Goal: Transaction & Acquisition: Purchase product/service

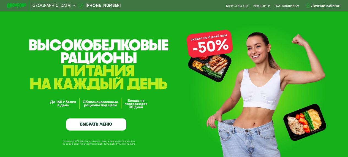
scroll to position [48, 0]
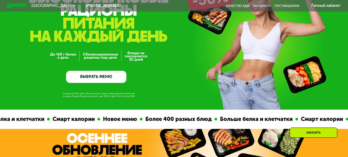
click at [95, 75] on link "ВЫБРАТЬ МЕНЮ" at bounding box center [96, 77] width 60 height 12
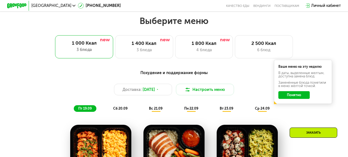
scroll to position [309, 0]
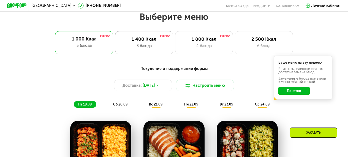
click at [159, 44] on div "3 блюда" at bounding box center [144, 46] width 48 height 6
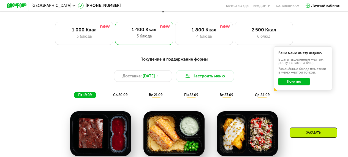
scroll to position [319, 0]
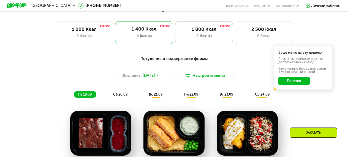
click at [206, 29] on div "1 800 Ккал" at bounding box center [204, 29] width 48 height 6
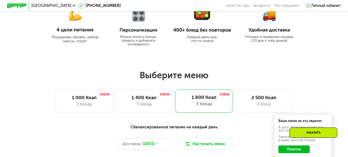
scroll to position [249, 0]
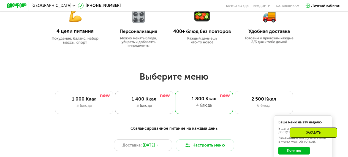
click at [164, 105] on div "3 блюда" at bounding box center [144, 106] width 48 height 6
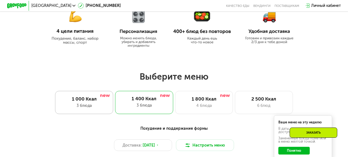
click at [92, 101] on div "1 000 Ккал" at bounding box center [84, 99] width 48 height 6
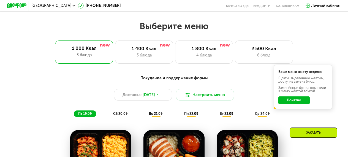
scroll to position [299, 0]
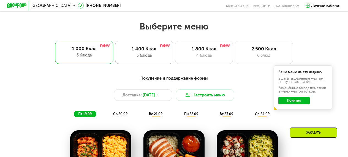
click at [152, 53] on div "3 блюда" at bounding box center [144, 56] width 48 height 6
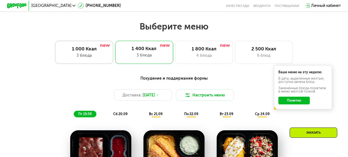
click at [81, 49] on div "1 000 Ккал" at bounding box center [84, 49] width 48 height 6
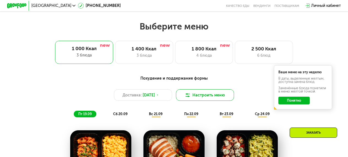
click at [189, 93] on img at bounding box center [188, 95] width 6 height 6
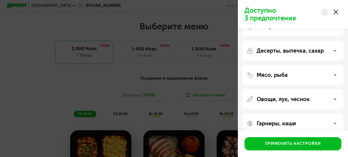
scroll to position [25, 0]
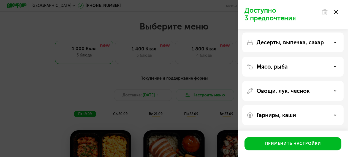
click at [326, 48] on div "Десерты, выпечка, сахар" at bounding box center [292, 42] width 101 height 20
click at [335, 42] on icon at bounding box center [335, 42] width 3 height 3
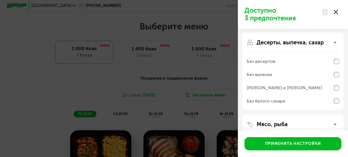
click at [335, 42] on use at bounding box center [335, 42] width 2 height 1
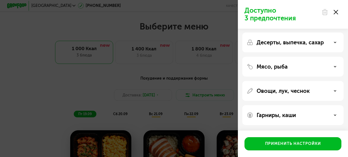
click at [330, 117] on div "Гарниры, каши" at bounding box center [293, 115] width 92 height 7
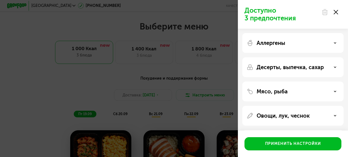
scroll to position [13, 0]
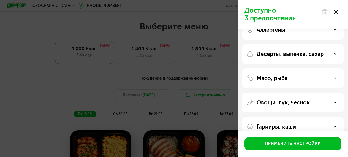
click at [335, 102] on use at bounding box center [335, 102] width 2 height 1
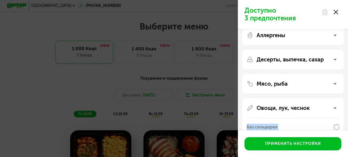
scroll to position [7, 0]
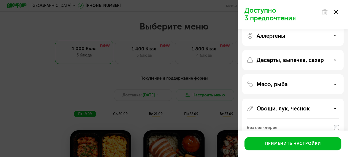
click at [332, 111] on div "Овощи, лук, чеснок" at bounding box center [293, 108] width 92 height 7
click at [331, 85] on div "Мясо, рыба" at bounding box center [293, 84] width 92 height 7
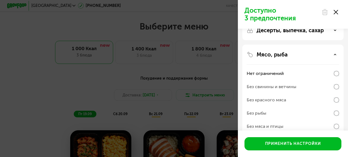
scroll to position [0, 0]
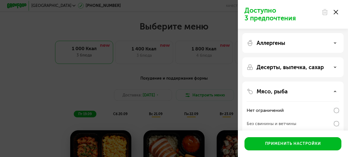
click at [333, 92] on div "Мясо, рыба" at bounding box center [293, 91] width 92 height 7
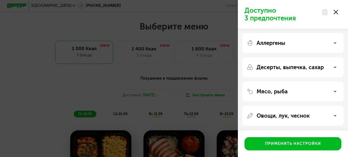
click at [331, 70] on div "Десерты, выпечка, сахар" at bounding box center [293, 67] width 92 height 7
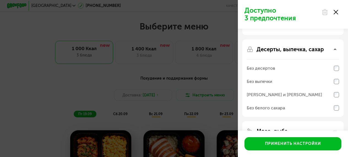
scroll to position [21, 0]
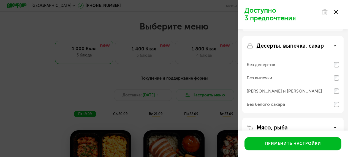
click at [335, 47] on icon at bounding box center [335, 45] width 3 height 3
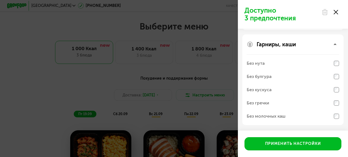
scroll to position [0, 0]
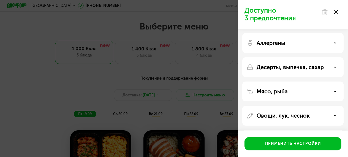
click at [341, 13] on div at bounding box center [329, 12] width 23 height 11
click at [337, 12] on icon at bounding box center [336, 12] width 4 height 4
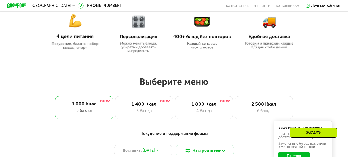
scroll to position [263, 0]
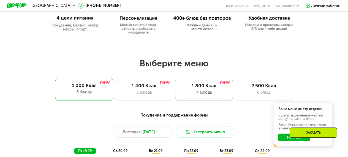
click at [222, 94] on div "4 блюда" at bounding box center [204, 92] width 48 height 6
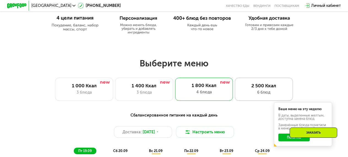
click at [250, 94] on div "6 блюд" at bounding box center [264, 92] width 48 height 6
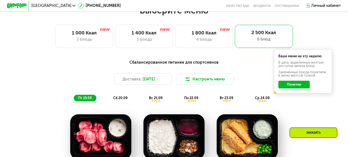
scroll to position [320, 0]
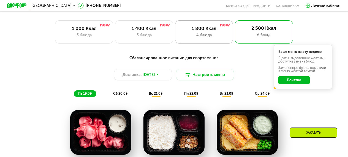
click at [215, 36] on div "4 блюда" at bounding box center [204, 35] width 48 height 6
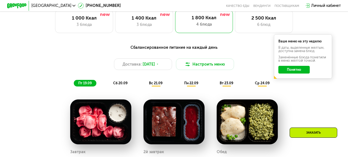
scroll to position [327, 0]
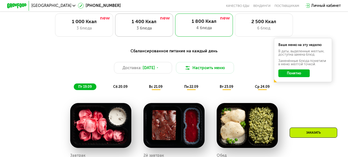
click at [157, 26] on div "3 блюда" at bounding box center [144, 28] width 48 height 6
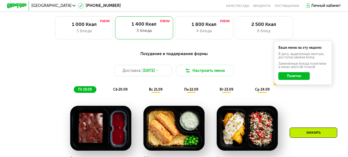
scroll to position [319, 0]
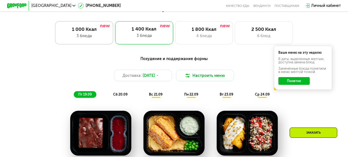
click at [95, 37] on div "3 блюда" at bounding box center [84, 36] width 48 height 6
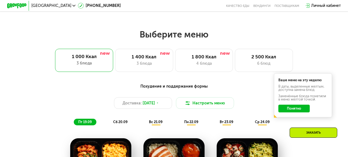
scroll to position [291, 0]
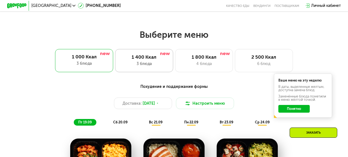
click at [147, 69] on div "1 400 Ккал 3 блюда" at bounding box center [144, 60] width 58 height 23
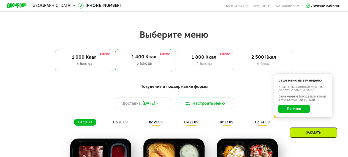
click at [82, 59] on div "1 000 Ккал" at bounding box center [84, 57] width 48 height 6
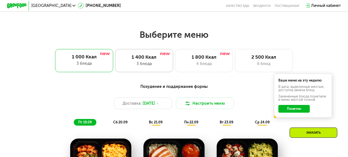
click at [133, 56] on div "1 400 Ккал" at bounding box center [144, 57] width 48 height 6
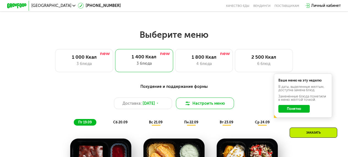
click at [200, 105] on button "Настроить меню" at bounding box center [205, 103] width 58 height 12
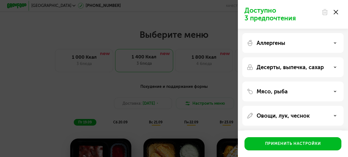
scroll to position [25, 0]
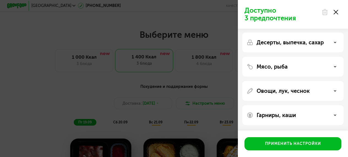
click at [334, 15] on div at bounding box center [329, 12] width 23 height 11
click at [335, 13] on icon at bounding box center [336, 12] width 4 height 4
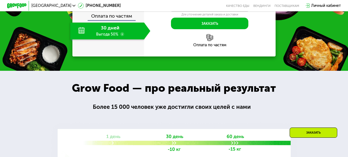
scroll to position [644, 0]
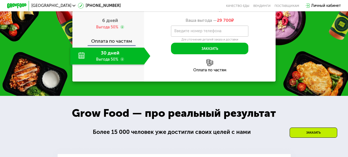
click at [82, 61] on div "30 дней Выгода 50%" at bounding box center [107, 56] width 74 height 17
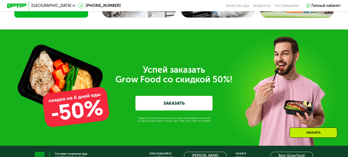
scroll to position [1482, 0]
